Goal: Navigation & Orientation: Find specific page/section

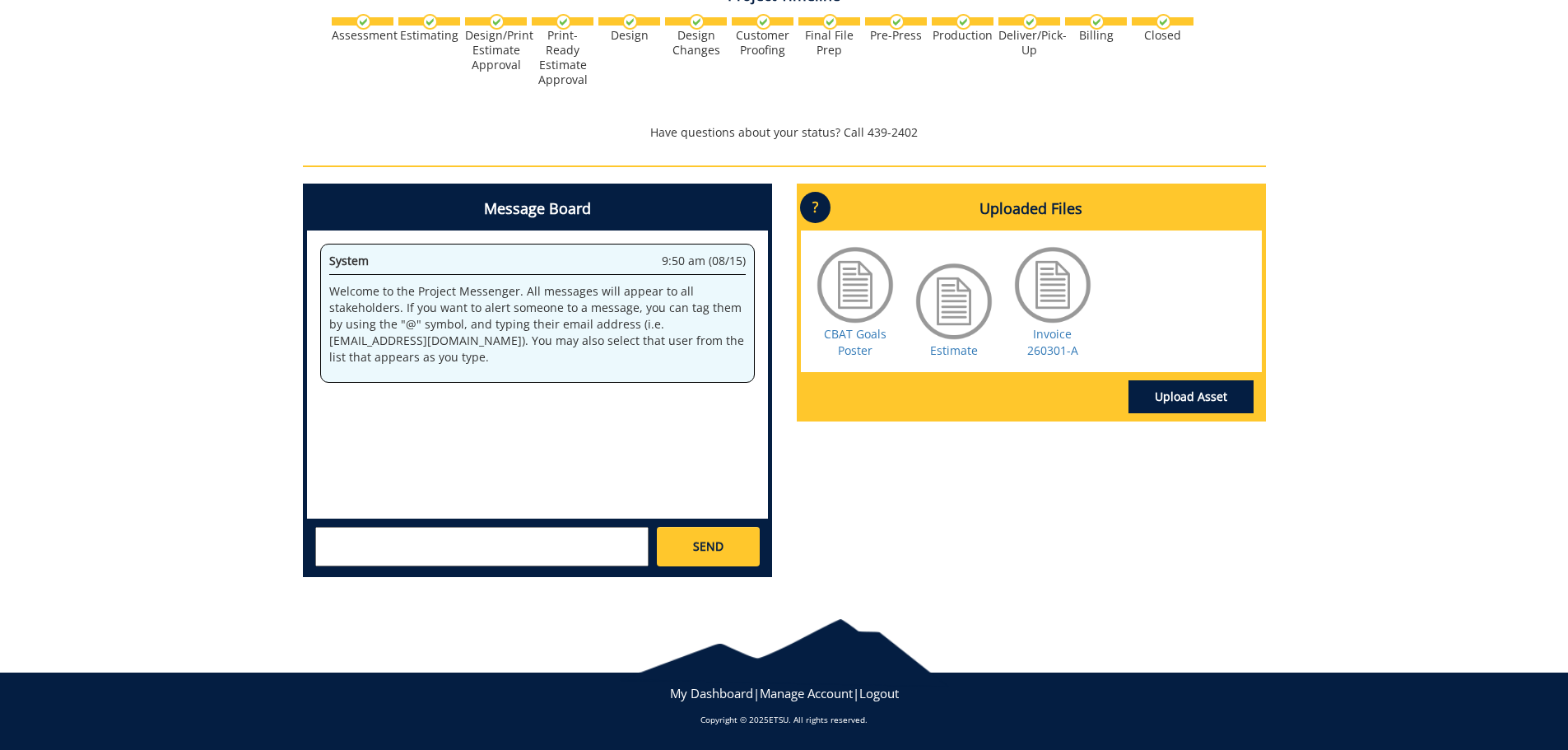
scroll to position [43, 0]
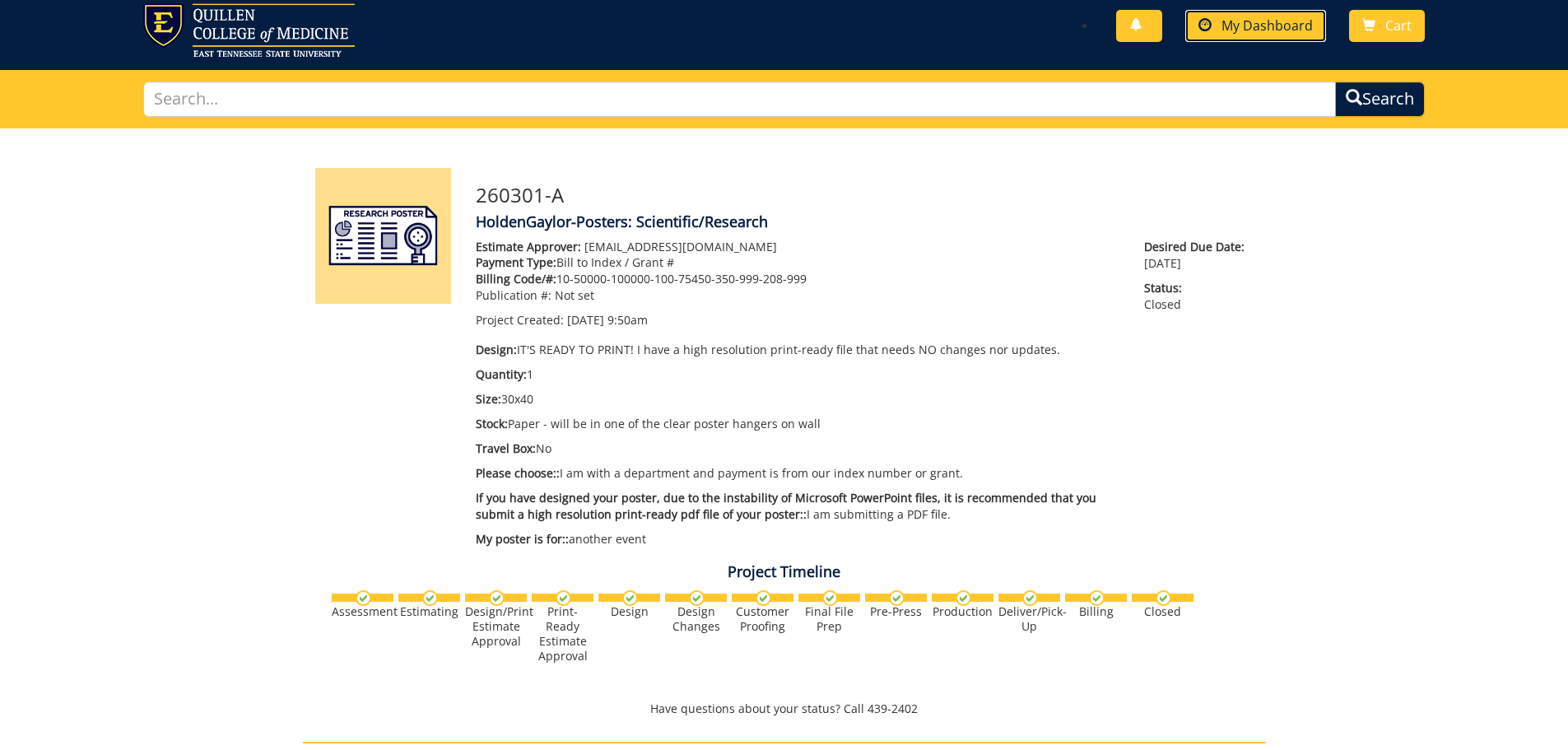
click at [1292, 22] on span "My Dashboard" at bounding box center [1266, 26] width 92 height 19
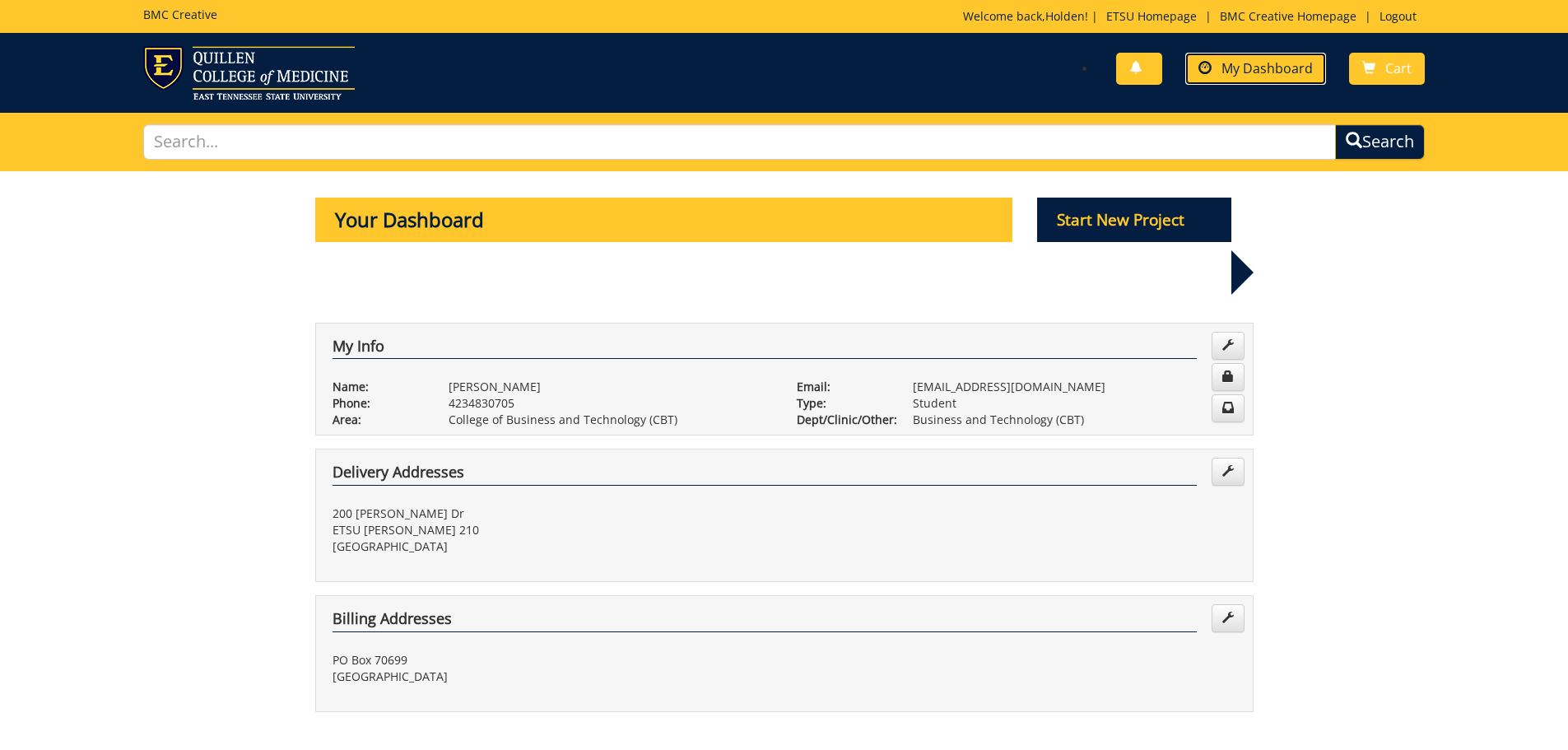
click at [1227, 65] on span "My Dashboard" at bounding box center [1266, 69] width 92 height 19
